Goal: Task Accomplishment & Management: Use online tool/utility

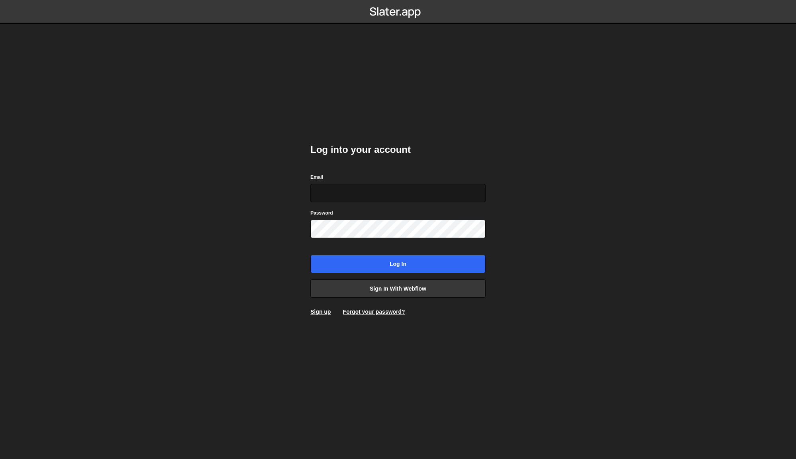
click at [333, 194] on input "Email" at bounding box center [398, 193] width 175 height 18
type input "[PERSON_NAME][EMAIL_ADDRESS][DOMAIN_NAME]"
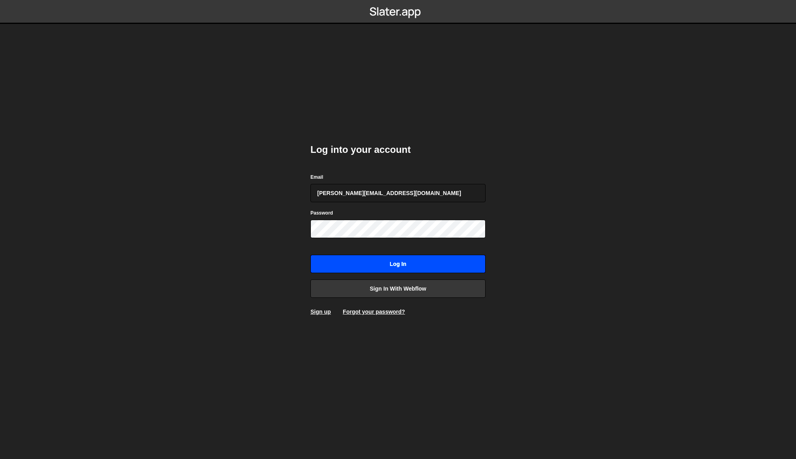
click at [404, 262] on input "Log in" at bounding box center [398, 264] width 175 height 18
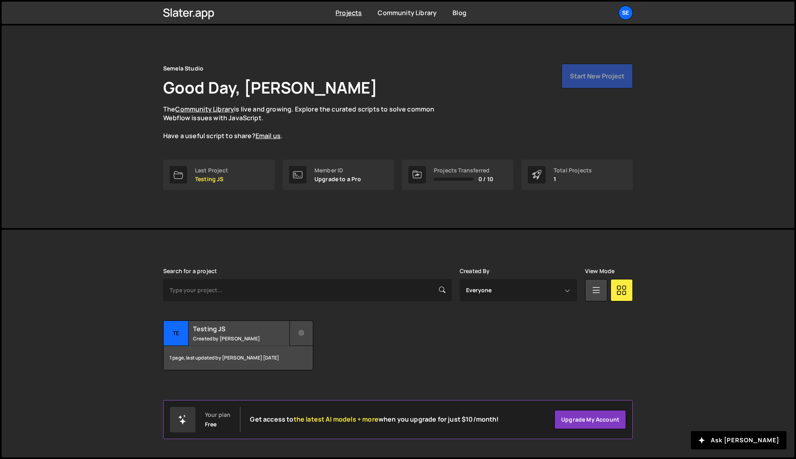
click at [304, 330] on icon at bounding box center [302, 333] width 6 height 8
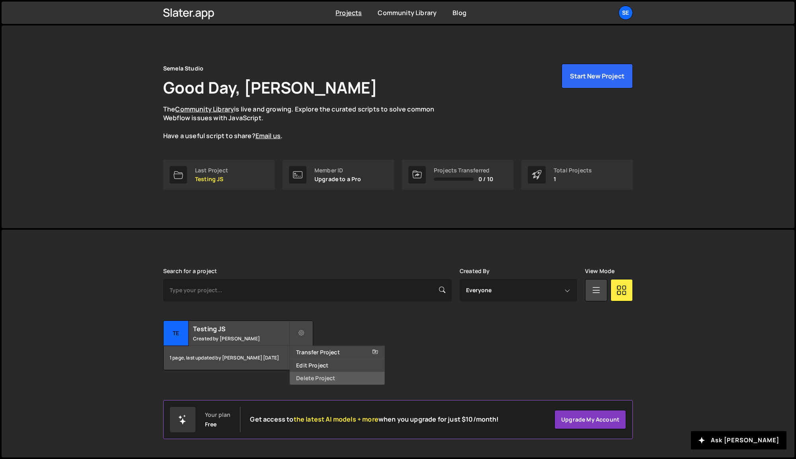
click at [316, 376] on link "Delete Project" at bounding box center [337, 378] width 95 height 13
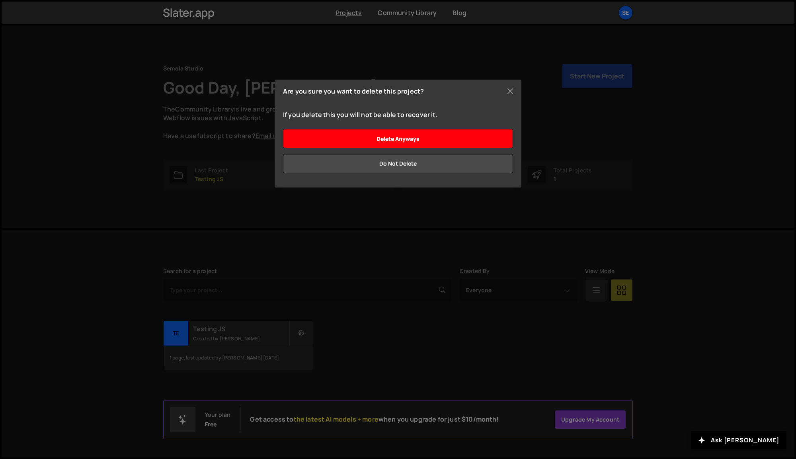
click at [402, 137] on input "Delete anyways" at bounding box center [398, 138] width 230 height 19
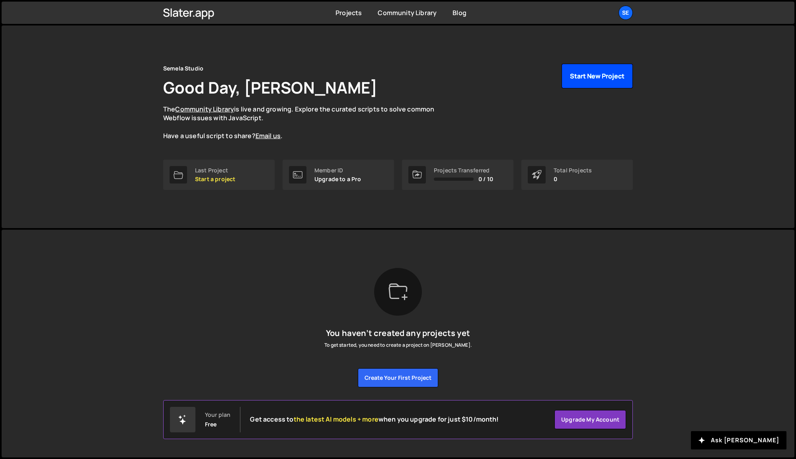
click at [592, 77] on button "Start New Project" at bounding box center [597, 76] width 71 height 25
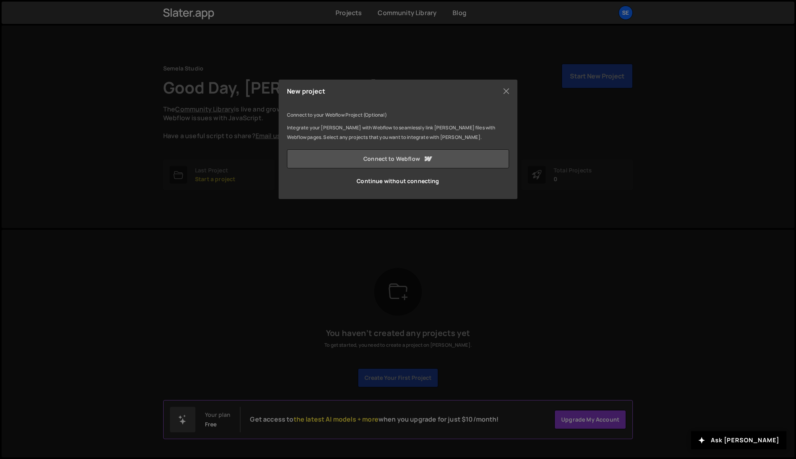
click at [411, 162] on link "Connect to Webflow" at bounding box center [398, 158] width 222 height 19
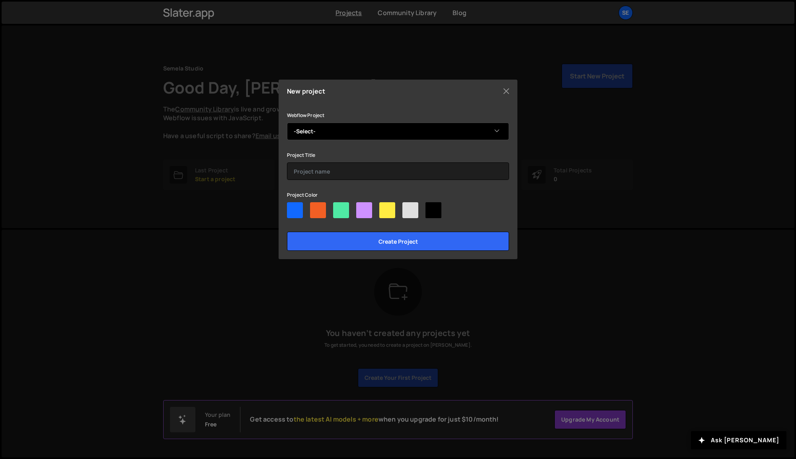
click at [324, 133] on select "-Select- Playground Client-First v2.1 (Jan 2024)" at bounding box center [398, 132] width 222 height 18
select select "659d8bececcb882b62a7bb49"
click at [287, 123] on select "-Select- Playground Client-First v2.1 (Jan 2024)" at bounding box center [398, 132] width 222 height 18
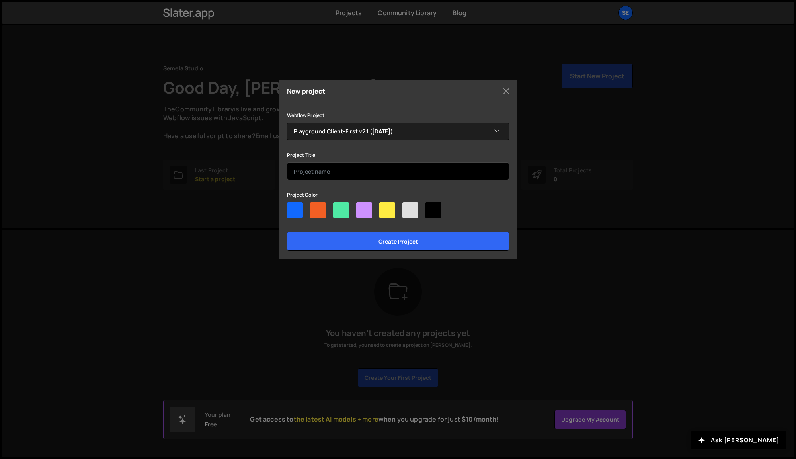
click at [318, 171] on input "text" at bounding box center [398, 171] width 222 height 18
type input "GSAP Test 001"
click at [311, 214] on div at bounding box center [318, 210] width 16 height 16
click at [311, 207] on input"] "radio" at bounding box center [312, 204] width 5 height 5
radio input"] "true"
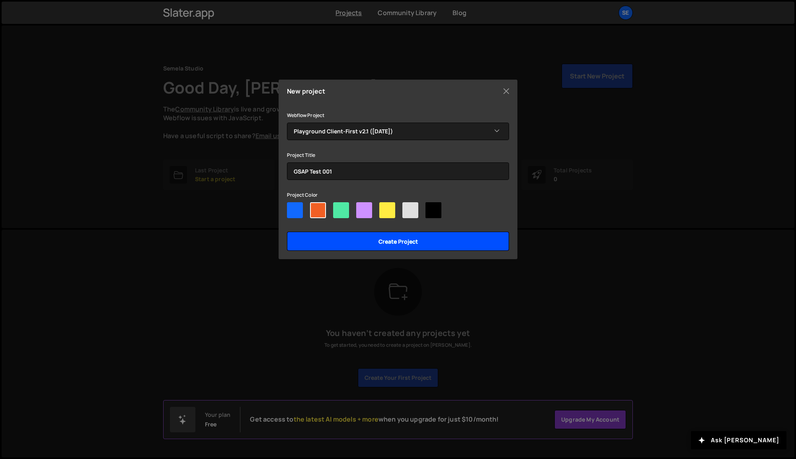
click at [397, 242] on input "Create project" at bounding box center [398, 241] width 222 height 19
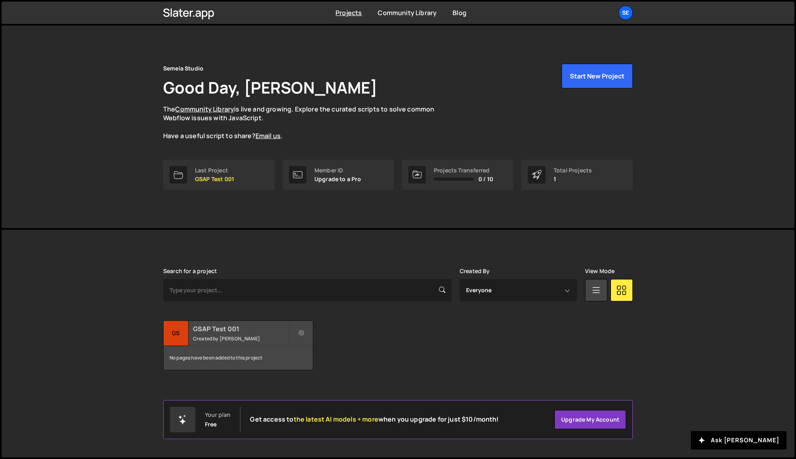
click at [242, 334] on div "GSAP Test 001 Created by [PERSON_NAME]" at bounding box center [238, 333] width 149 height 25
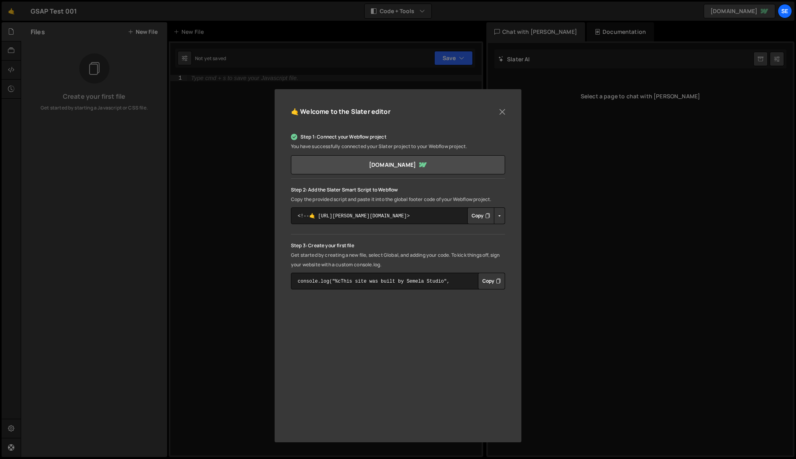
click at [479, 214] on button "Copy" at bounding box center [480, 215] width 27 height 17
click at [491, 283] on button "Copy" at bounding box center [491, 281] width 27 height 17
click at [503, 111] on button "Close" at bounding box center [502, 112] width 12 height 12
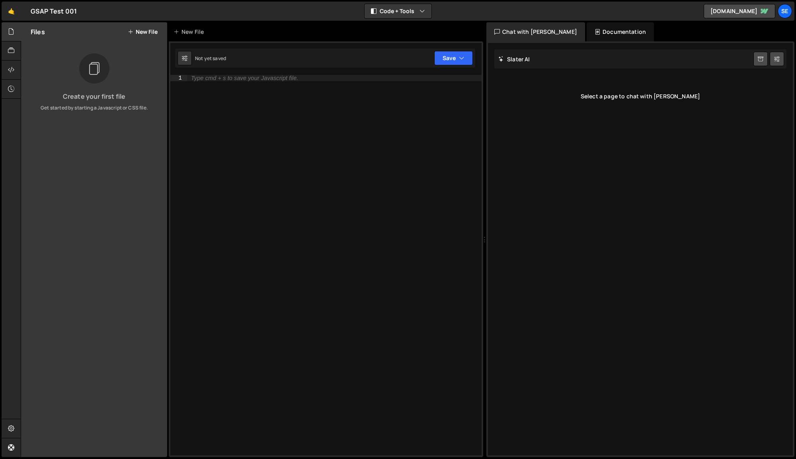
click at [145, 32] on button "New File" at bounding box center [143, 32] width 30 height 6
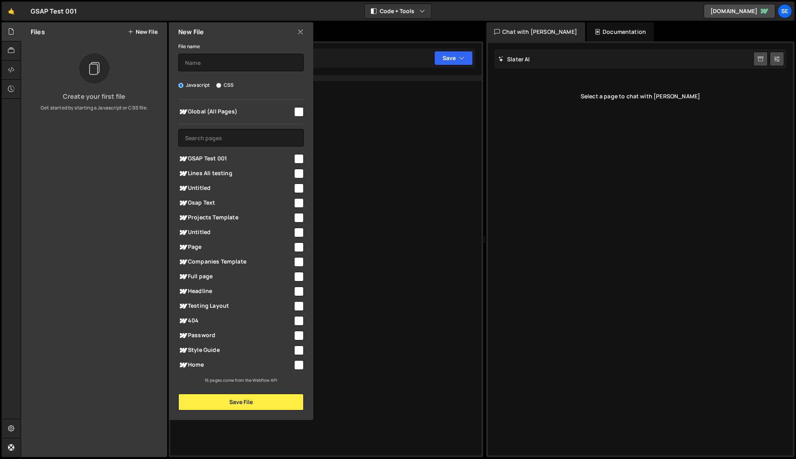
click at [219, 156] on span "GSAP Test 001" at bounding box center [235, 159] width 115 height 10
checkbox input "true"
click at [206, 65] on input "text" at bounding box center [240, 63] width 125 height 18
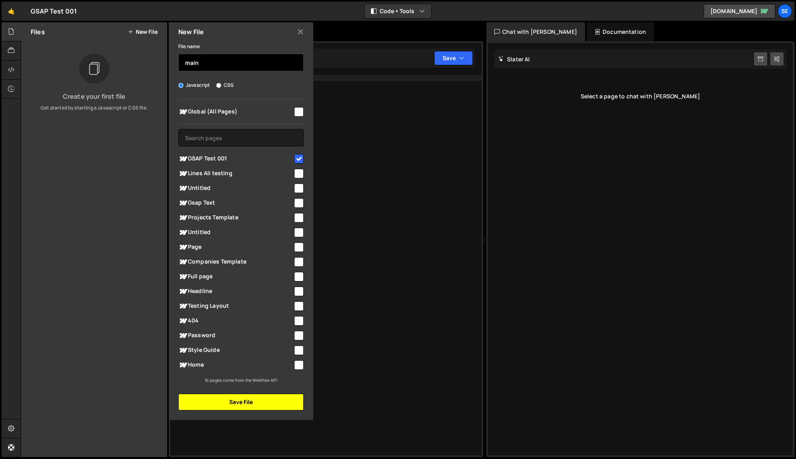
type input "main"
click at [248, 399] on button "Save File" at bounding box center [240, 402] width 125 height 17
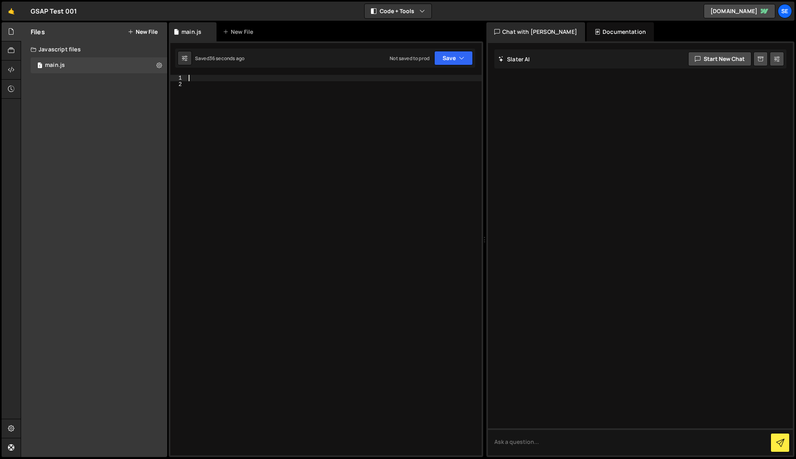
click at [197, 76] on div at bounding box center [334, 272] width 295 height 394
click at [449, 58] on button "Save" at bounding box center [453, 58] width 39 height 14
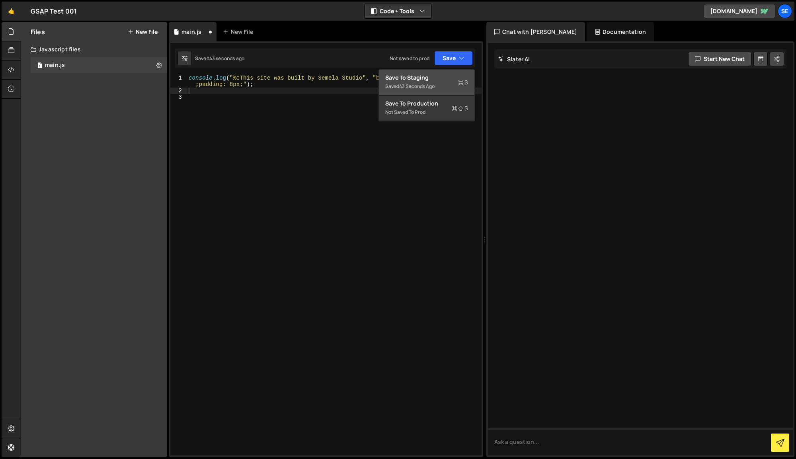
click at [410, 85] on div "43 seconds ago" at bounding box center [416, 86] width 35 height 7
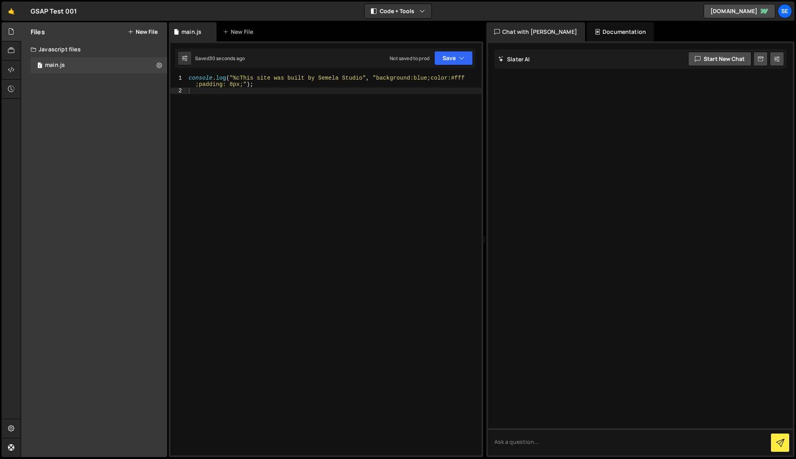
click at [407, 74] on div "1 Type cmd + s to save your Javascript file. הההההההההההההההההההההההההההההההההה…" at bounding box center [326, 249] width 315 height 416
click at [366, 88] on div "console . log ( "%cThis site was built by Semela Studio" , "background:blue;col…" at bounding box center [334, 275] width 295 height 400
type textarea "console.log("%cThis site was built by Semela Studio", "background:blue;color:#f…"
click at [393, 86] on div "Type cmd + s to save your Javascript file." at bounding box center [334, 272] width 295 height 394
paste textarea "})"
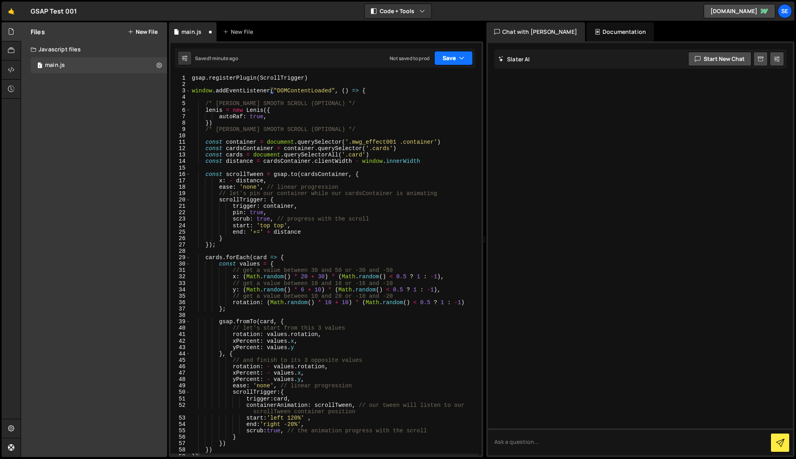
click at [449, 58] on button "Save" at bounding box center [453, 58] width 39 height 14
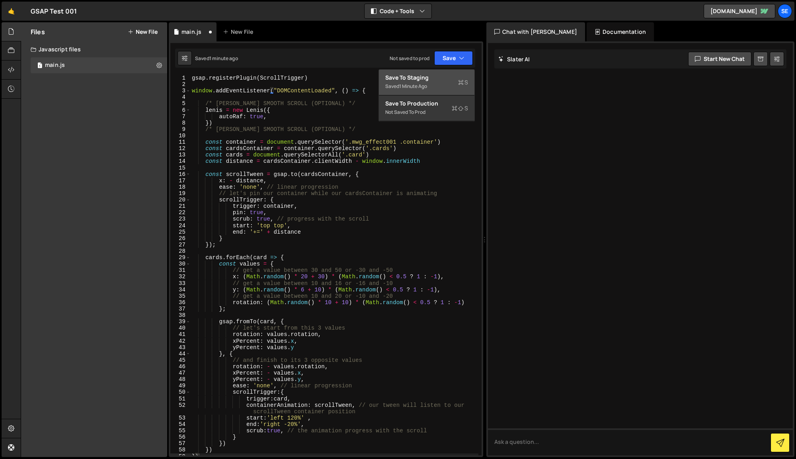
click at [411, 77] on div "Save to Staging S" at bounding box center [426, 78] width 83 height 8
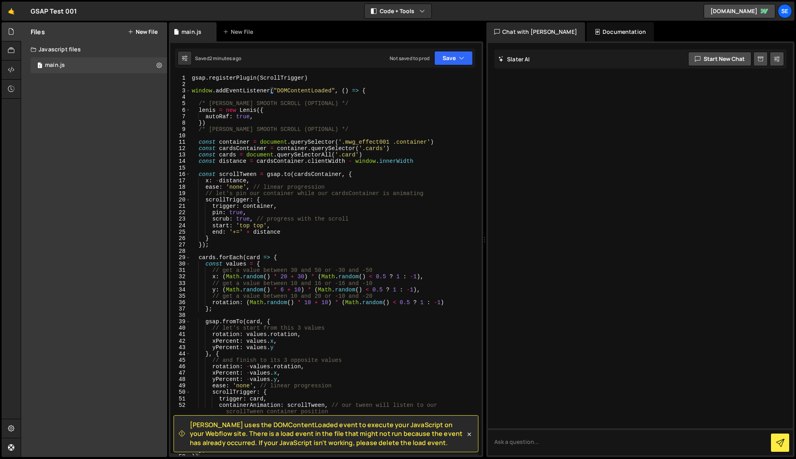
type textarea "const container = document.querySelector('.mwg_effect001 .container')"
drag, startPoint x: 391, startPoint y: 140, endPoint x: 341, endPoint y: 143, distance: 49.4
click at [341, 143] on div "gsap . registerPlugin ( ScrollTrigger ) window . addEventListener ( "DOMContent…" at bounding box center [334, 272] width 288 height 394
click at [140, 30] on button "New File" at bounding box center [143, 32] width 30 height 6
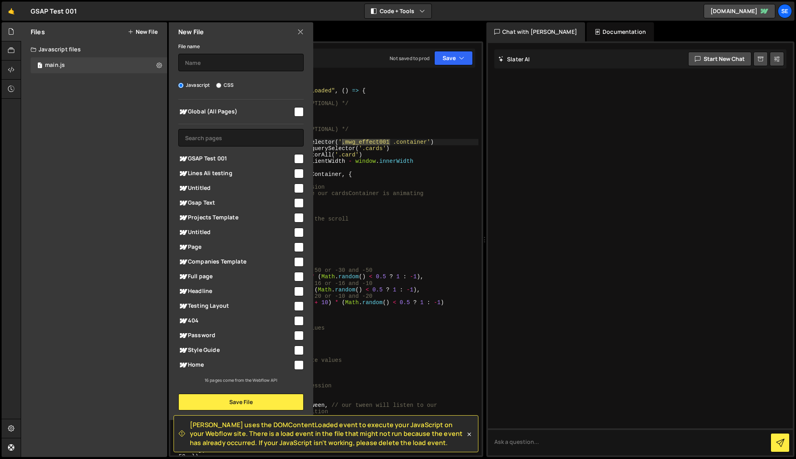
click at [221, 85] on label "CSS" at bounding box center [225, 85] width 18 height 8
click at [221, 85] on input "CSS" at bounding box center [218, 85] width 5 height 5
radio input "true"
click at [298, 112] on input "checkbox" at bounding box center [299, 112] width 10 height 10
checkbox input "true"
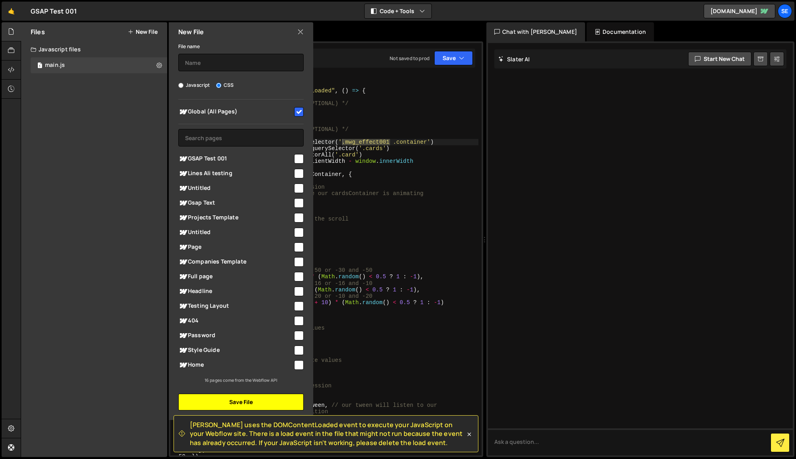
click at [247, 401] on button "Save File" at bounding box center [240, 402] width 125 height 17
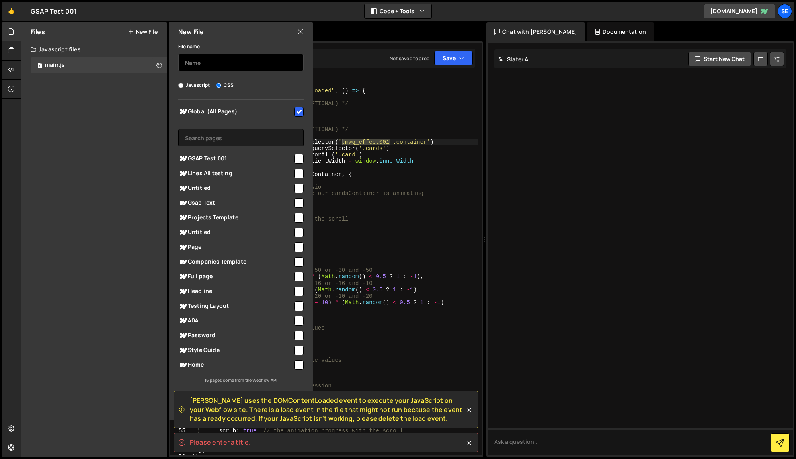
click at [199, 65] on input "text" at bounding box center [240, 63] width 125 height 18
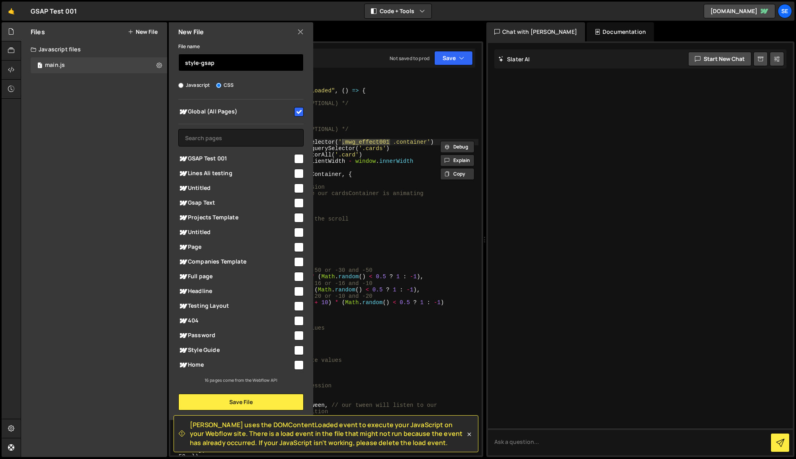
type input "style-gsap"
click at [261, 61] on input "style-gsap" at bounding box center [240, 63] width 125 height 18
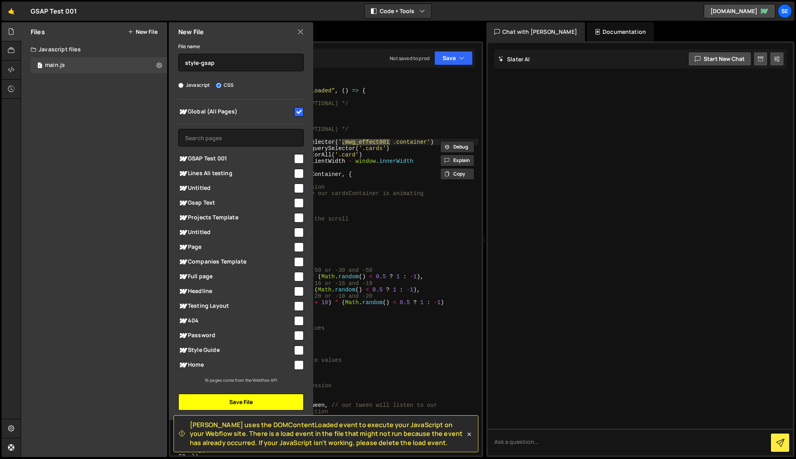
click at [245, 404] on button "Save File" at bounding box center [240, 402] width 125 height 17
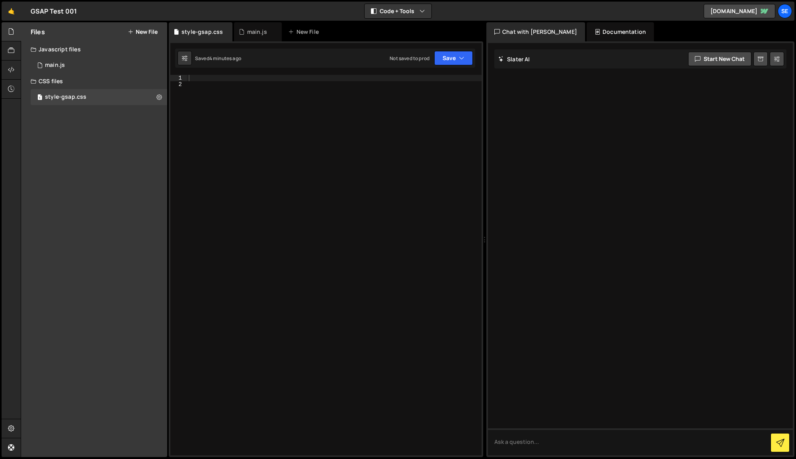
click at [206, 81] on div at bounding box center [334, 272] width 295 height 394
click at [202, 77] on div at bounding box center [334, 272] width 295 height 394
paste textarea "}"
click at [451, 61] on button "Save" at bounding box center [453, 58] width 39 height 14
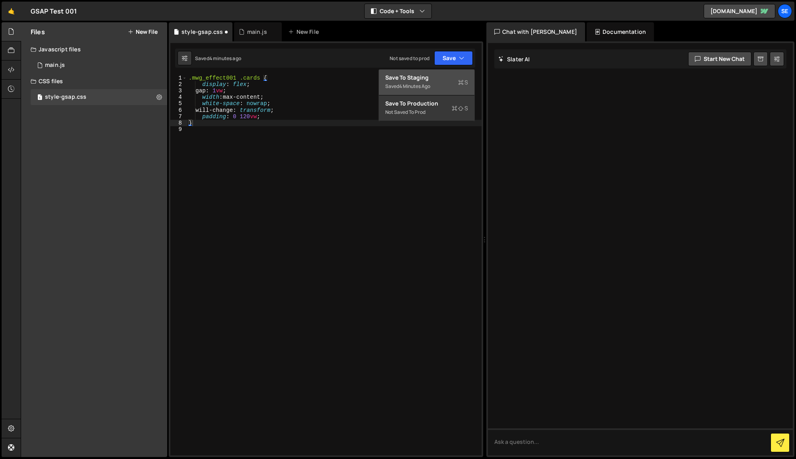
click at [420, 80] on div "Save to Staging S" at bounding box center [426, 78] width 83 height 8
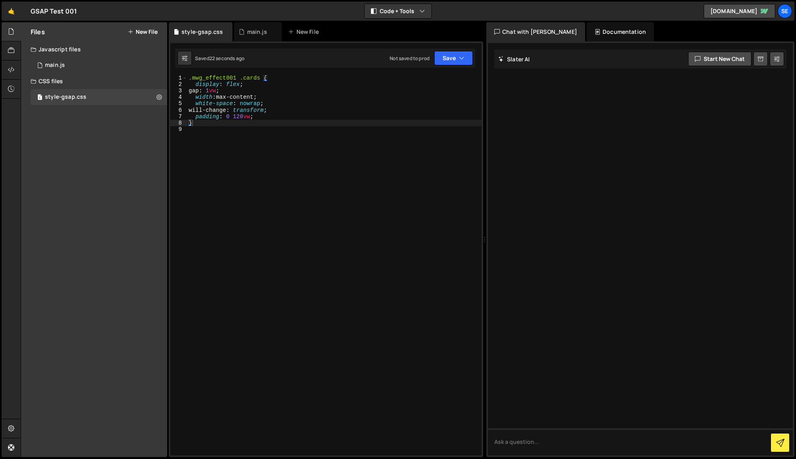
type textarea "padding: 0 120vw;"
click at [274, 118] on div ".mwg_effect001 .cards { display : flex ; gap : 1 vw ; width : max-content ; whi…" at bounding box center [334, 272] width 295 height 394
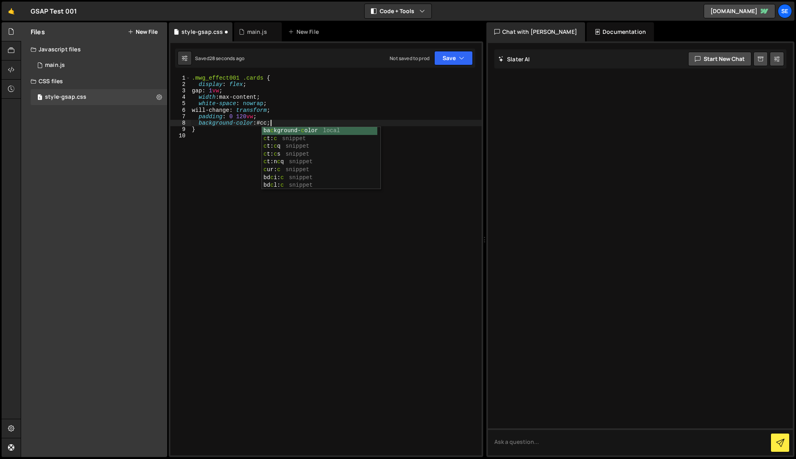
scroll to position [0, 5]
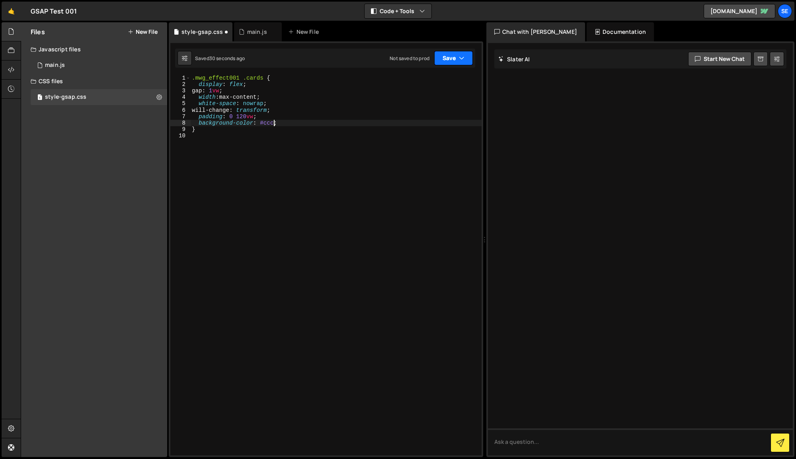
click at [451, 63] on button "Save" at bounding box center [453, 58] width 39 height 14
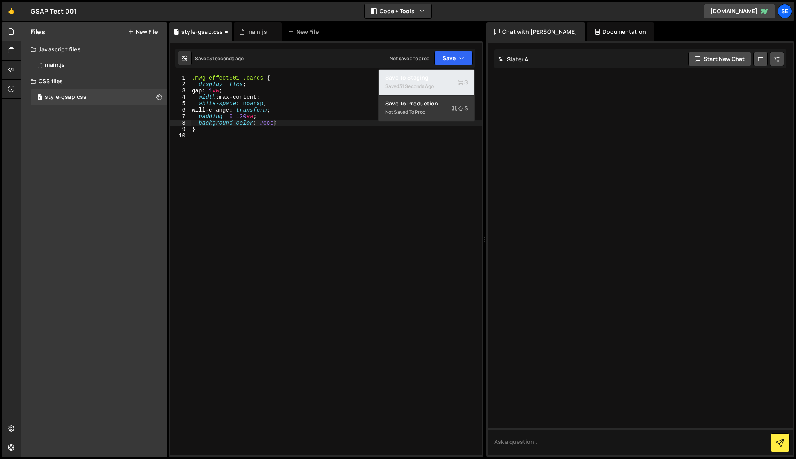
click at [410, 82] on div "Saved 31 seconds ago" at bounding box center [426, 87] width 83 height 10
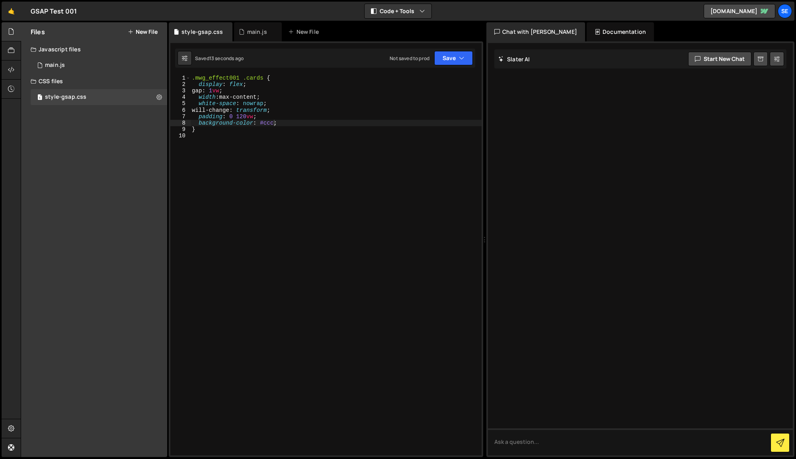
scroll to position [0, 0]
drag, startPoint x: 207, startPoint y: 130, endPoint x: 197, endPoint y: 126, distance: 10.4
click at [197, 126] on div ".mwg_effect001 .cards { display : flex ; gap : 1 vw ; width : max-content ; whi…" at bounding box center [335, 272] width 291 height 394
type textarea "}"
paste textarea "}"
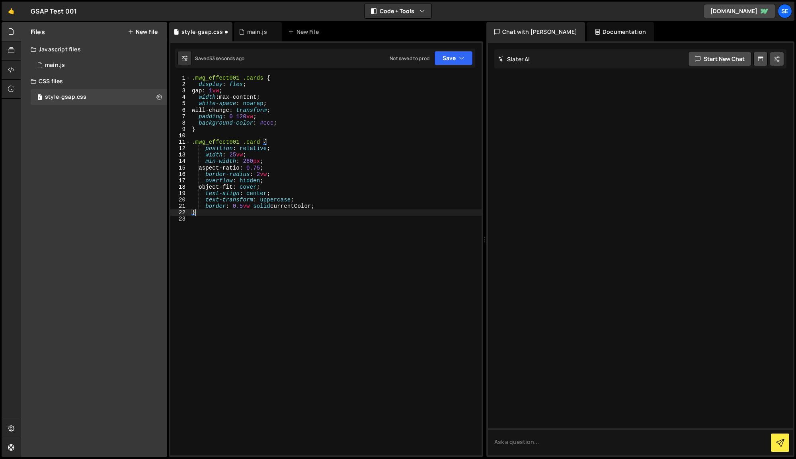
click at [289, 127] on div ".mwg_effect001 .cards { display : flex ; gap : 1 vw ; width : max-content ; whi…" at bounding box center [335, 272] width 291 height 394
drag, startPoint x: 288, startPoint y: 123, endPoint x: 187, endPoint y: 123, distance: 100.7
click at [187, 123] on div "} 1 2 3 4 5 6 7 8 9 10 11 12 13 14 15 16 17 18 19 20 21 22 23 .mwg_effect001 .c…" at bounding box center [325, 265] width 311 height 381
type textarea "background-color: #ccc;"
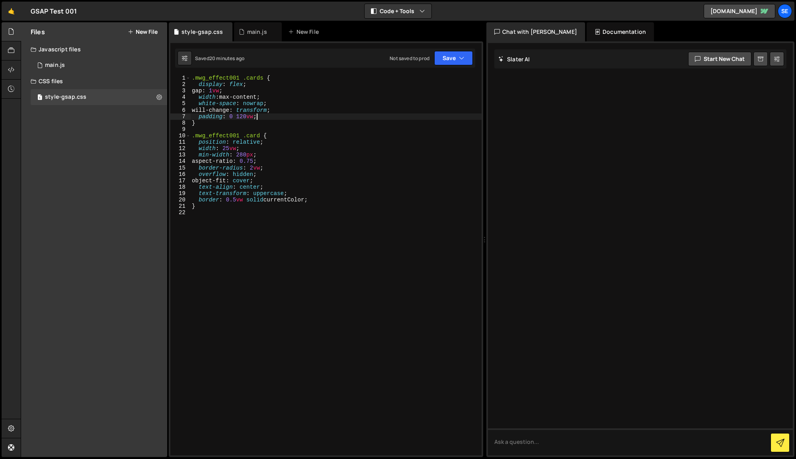
type textarea ".mwg_effect001 .card {"
drag, startPoint x: 238, startPoint y: 134, endPoint x: 225, endPoint y: 134, distance: 13.1
click at [225, 134] on div ".mwg_effect001 .cards { display : flex ; gap : 1 vw ; width : max-content ; whi…" at bounding box center [335, 272] width 291 height 394
drag, startPoint x: 207, startPoint y: 32, endPoint x: 217, endPoint y: 34, distance: 10.5
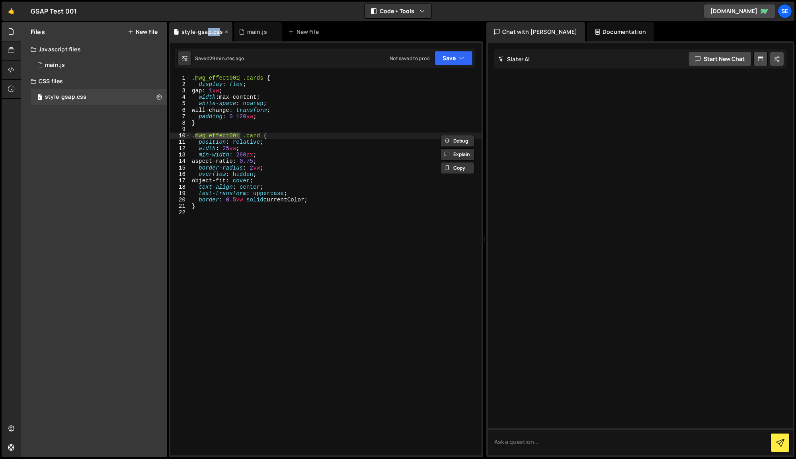
click at [217, 34] on div "style-gsap.css" at bounding box center [202, 32] width 41 height 8
click at [526, 32] on div "Chat with [PERSON_NAME]" at bounding box center [535, 31] width 99 height 19
click at [588, 33] on div "Documentation" at bounding box center [620, 31] width 67 height 19
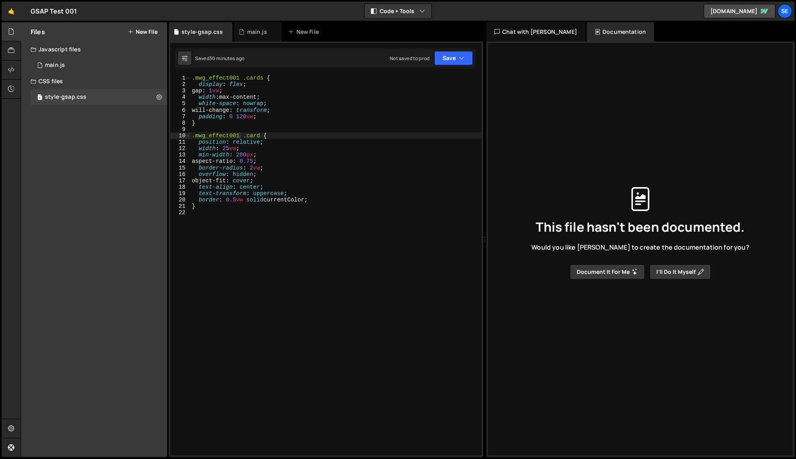
click at [526, 33] on div "Chat with [PERSON_NAME]" at bounding box center [535, 31] width 99 height 19
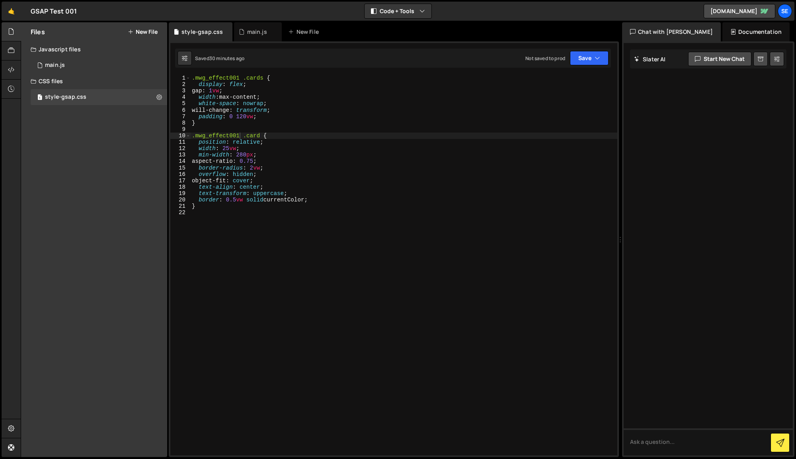
drag, startPoint x: 485, startPoint y: 41, endPoint x: 617, endPoint y: 41, distance: 132.6
click at [617, 41] on div "Files New File Create your first file Get started by starting a Javascript or C…" at bounding box center [409, 239] width 776 height 435
click at [247, 33] on div "main.js" at bounding box center [257, 32] width 20 height 8
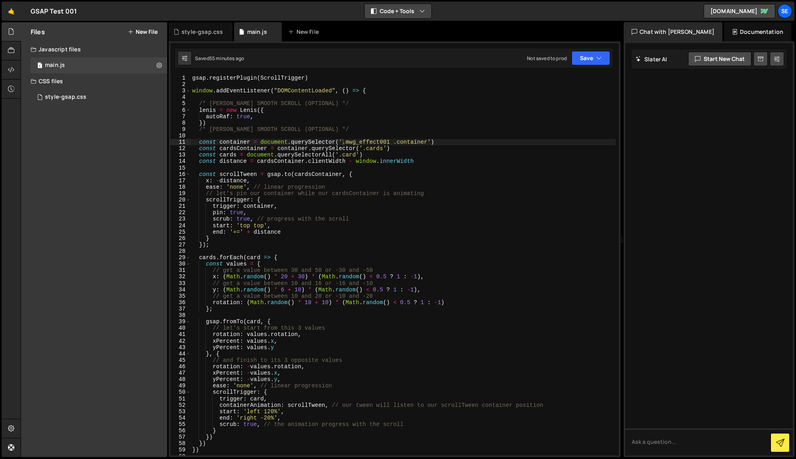
click at [426, 10] on button "Code + Tools" at bounding box center [398, 11] width 67 height 14
click at [400, 23] on button "Code Only" at bounding box center [398, 28] width 67 height 14
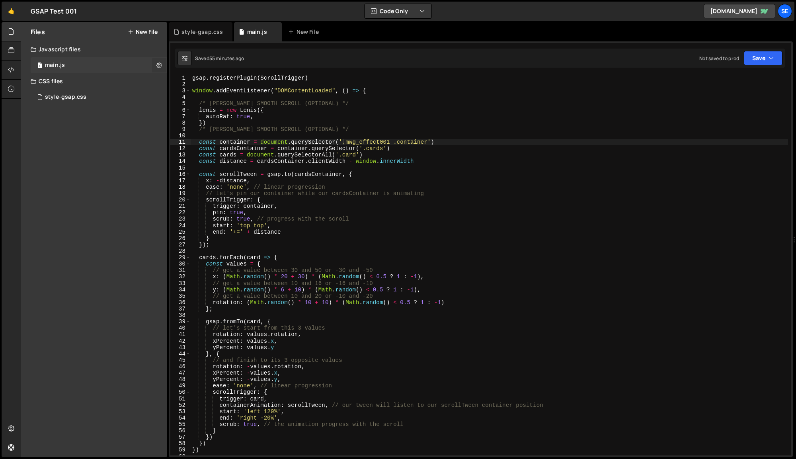
click at [159, 64] on icon at bounding box center [159, 65] width 6 height 8
type input "main"
radio input "true"
checkbox input "true"
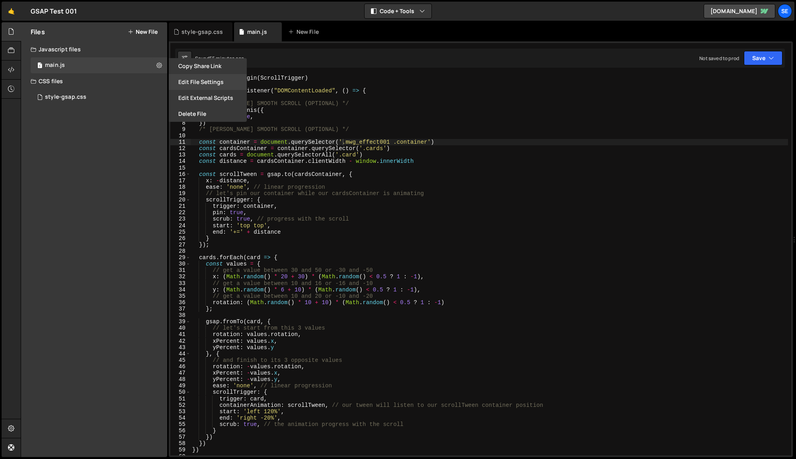
click at [198, 84] on button "Edit File Settings" at bounding box center [208, 82] width 78 height 16
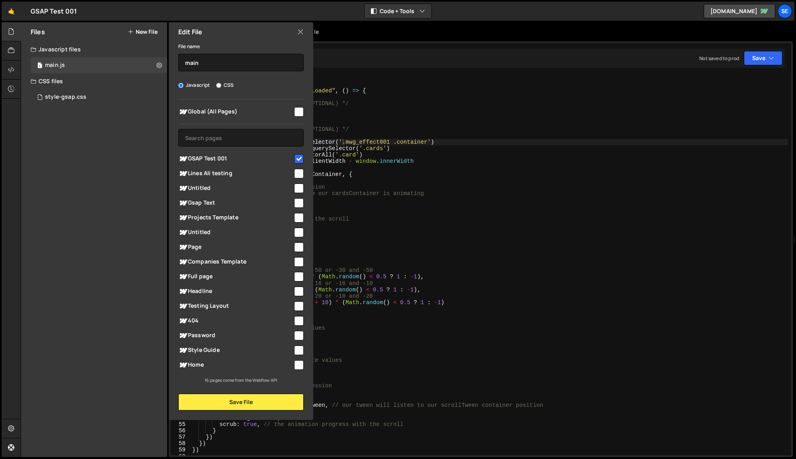
click at [301, 113] on input "checkbox" at bounding box center [299, 112] width 10 height 10
checkbox input "true"
click at [250, 408] on button "Save File" at bounding box center [240, 402] width 125 height 17
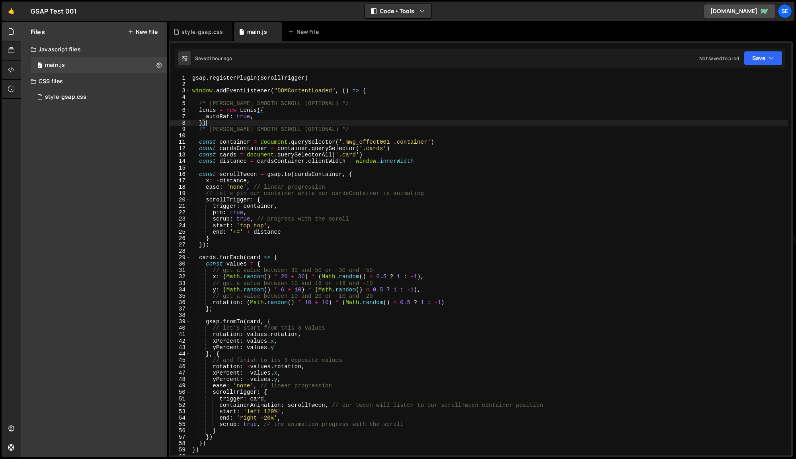
click at [241, 121] on div "gsap . registerPlugin ( ScrollTrigger ) window . addEventListener ( "DOMContent…" at bounding box center [490, 272] width 598 height 394
type textarea "})"
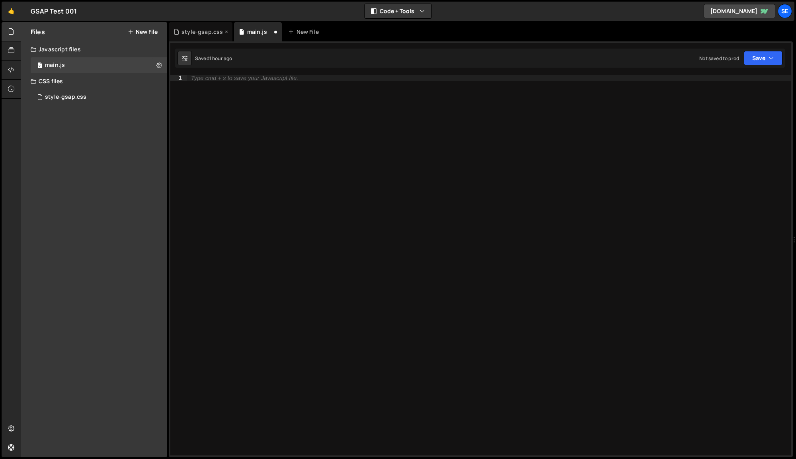
click at [204, 31] on div "style-gsap.css" at bounding box center [202, 32] width 41 height 8
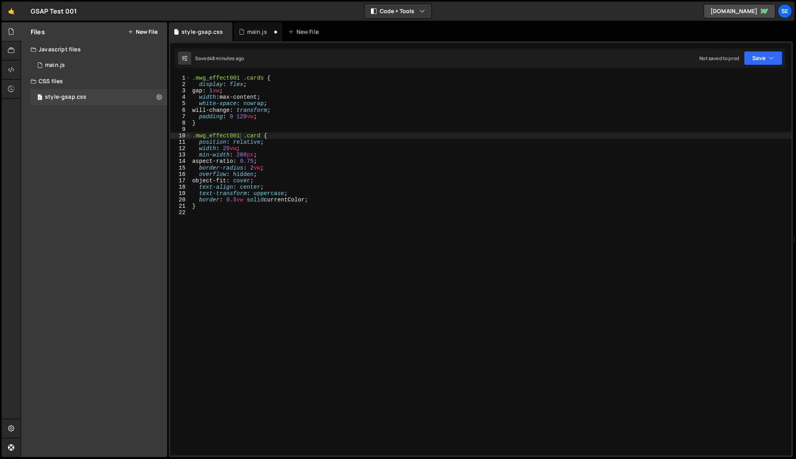
click at [272, 109] on div ".mwg_effect001 .cards { display : flex ; gap : 1 vw ; width : max-content ; whi…" at bounding box center [491, 272] width 601 height 394
type textarea "}"
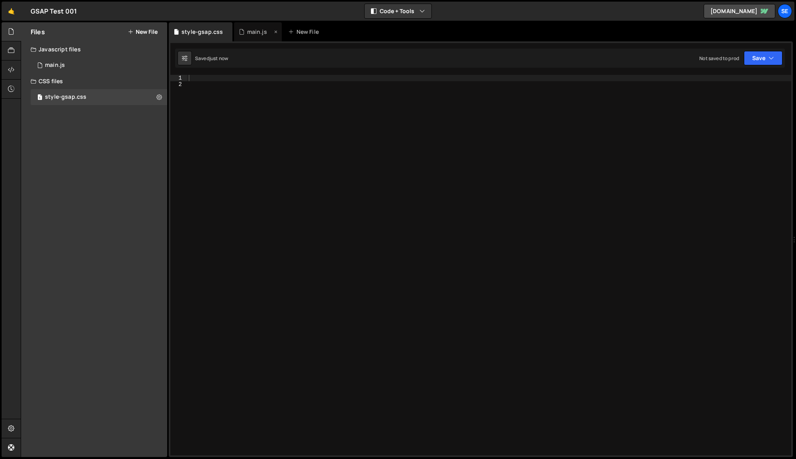
click at [253, 33] on div "main.js" at bounding box center [257, 32] width 20 height 8
